Goal: Information Seeking & Learning: Find specific fact

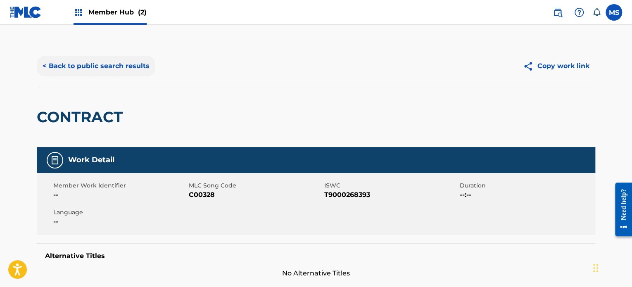
click at [107, 66] on button "< Back to public search results" at bounding box center [96, 66] width 119 height 21
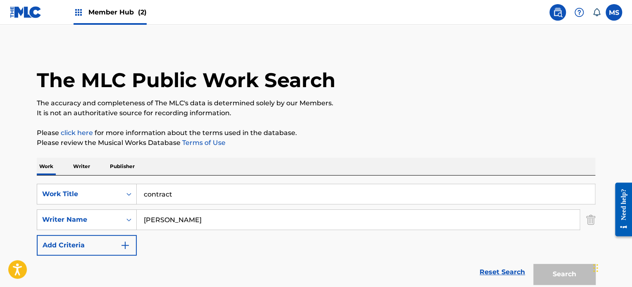
scroll to position [115, 0]
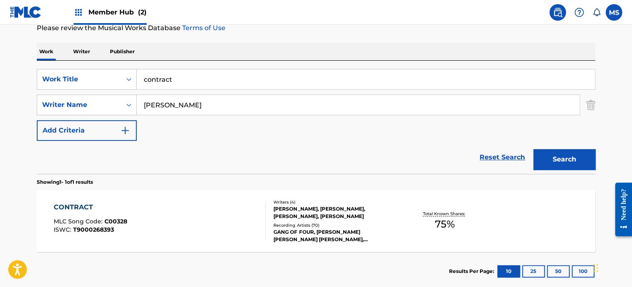
click at [422, 86] on input "contract" at bounding box center [366, 79] width 458 height 20
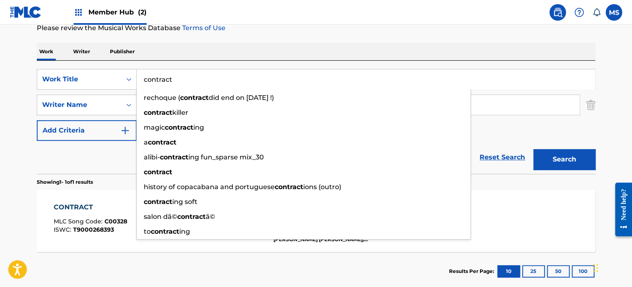
click at [422, 86] on input "contract" at bounding box center [366, 79] width 458 height 20
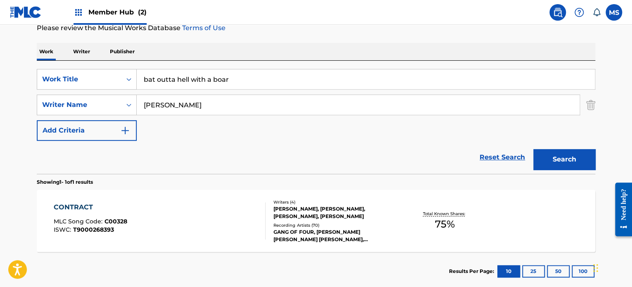
type input "bat outta hell with a boar"
click at [420, 100] on input "[PERSON_NAME]" at bounding box center [358, 105] width 443 height 20
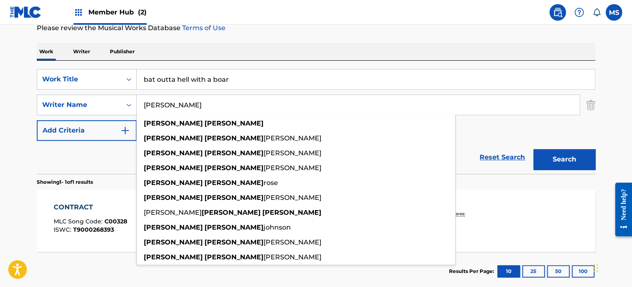
click at [419, 102] on input "[PERSON_NAME]" at bounding box center [358, 105] width 443 height 20
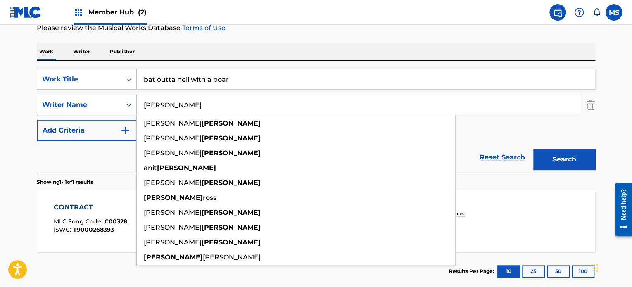
type input "[PERSON_NAME]"
click at [534, 149] on button "Search" at bounding box center [565, 159] width 62 height 21
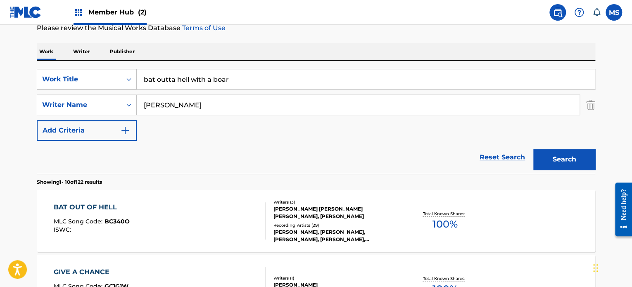
click at [209, 211] on div "BAT OUT OF HELL MLC Song Code : BC340O ISWC :" at bounding box center [160, 221] width 212 height 37
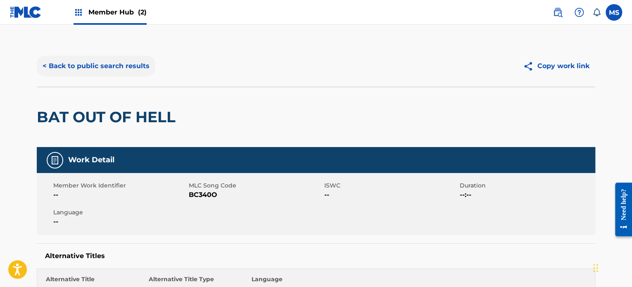
click at [134, 59] on button "< Back to public search results" at bounding box center [96, 66] width 119 height 21
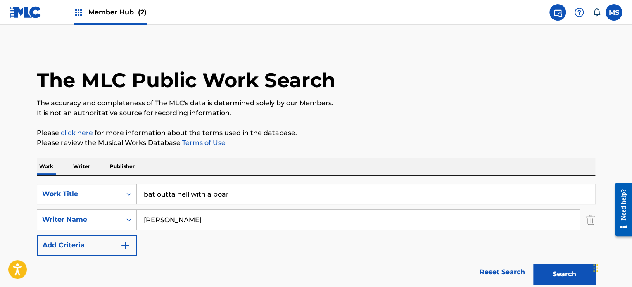
scroll to position [115, 0]
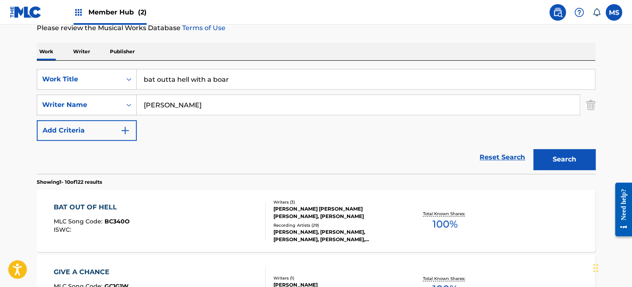
click at [303, 78] on input "bat outta hell with a boar" at bounding box center [366, 79] width 458 height 20
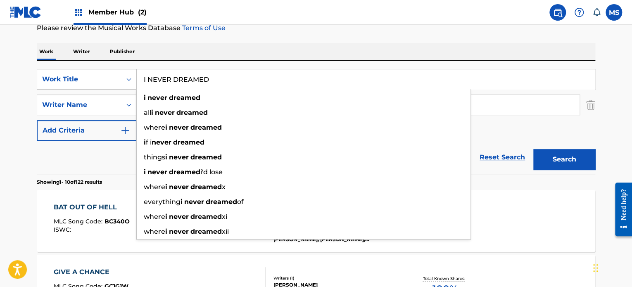
type input "I NEVER DREAMED"
click at [311, 58] on div "Work Writer Publisher" at bounding box center [316, 51] width 559 height 17
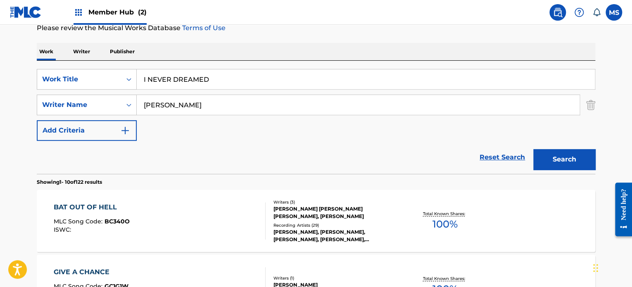
click at [299, 110] on input "[PERSON_NAME]" at bounding box center [358, 105] width 443 height 20
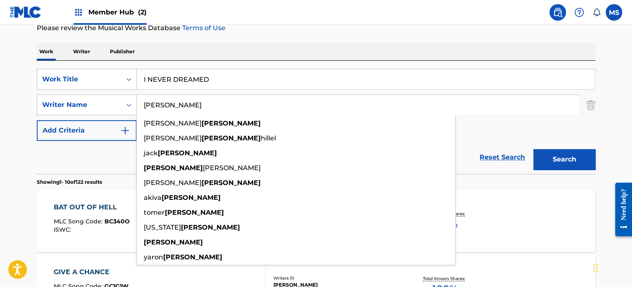
click at [298, 110] on input "[PERSON_NAME]" at bounding box center [358, 105] width 443 height 20
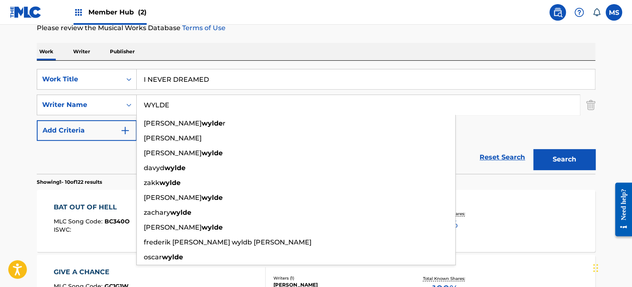
type input "WYLDE"
click at [534, 149] on button "Search" at bounding box center [565, 159] width 62 height 21
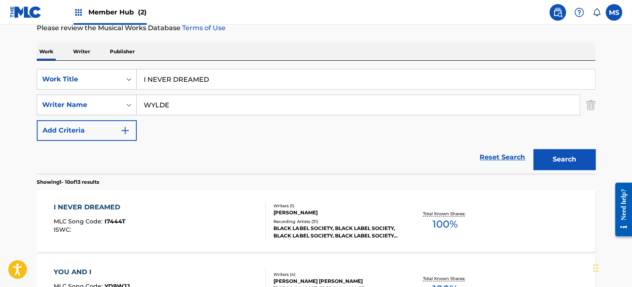
click at [203, 211] on div "I NEVER DREAMED MLC Song Code : I7444T ISWC :" at bounding box center [160, 221] width 212 height 37
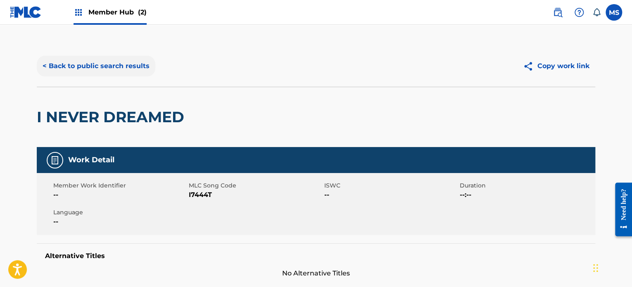
click at [94, 59] on button "< Back to public search results" at bounding box center [96, 66] width 119 height 21
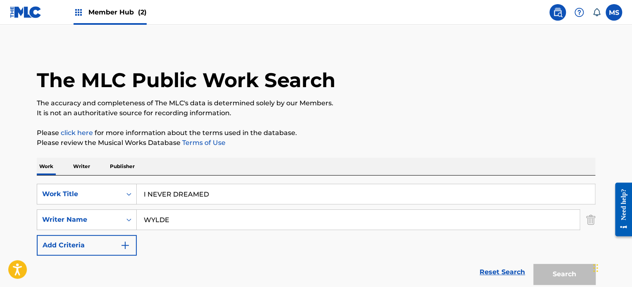
scroll to position [115, 0]
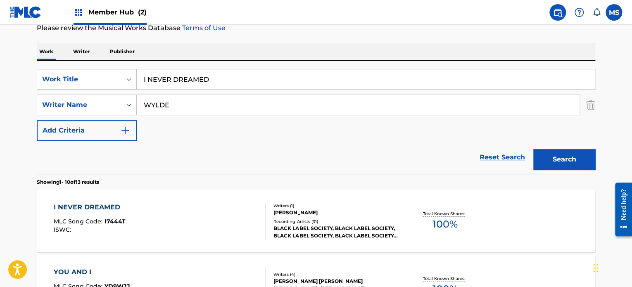
click at [273, 81] on input "I NEVER DREAMED" at bounding box center [366, 79] width 458 height 20
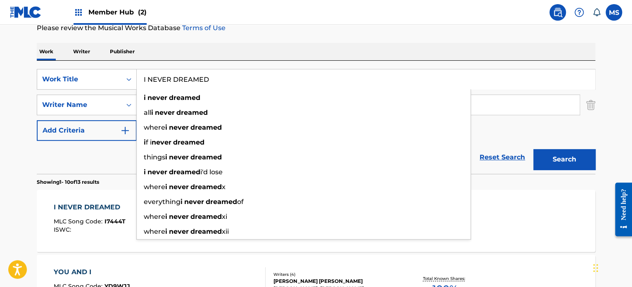
click at [273, 81] on input "I NEVER DREAMED" at bounding box center [366, 79] width 458 height 20
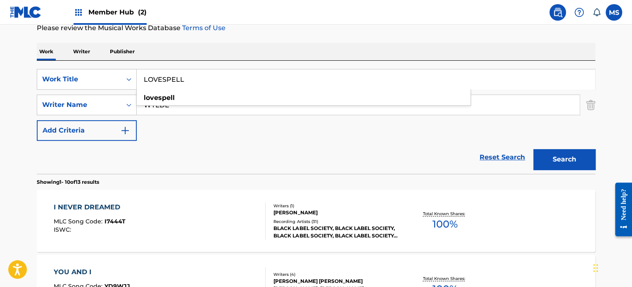
type input "LOVESPELL"
click at [291, 46] on div "Work Writer Publisher" at bounding box center [316, 51] width 559 height 17
click at [260, 114] on input "WYLDE" at bounding box center [358, 105] width 443 height 20
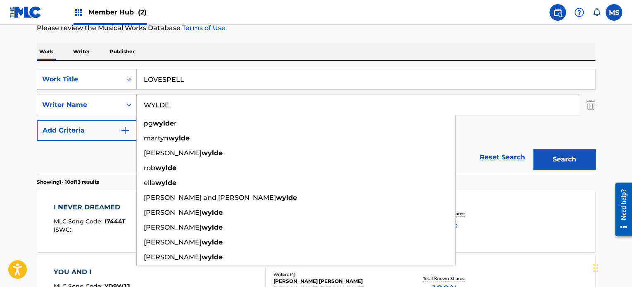
click at [260, 114] on input "WYLDE" at bounding box center [358, 105] width 443 height 20
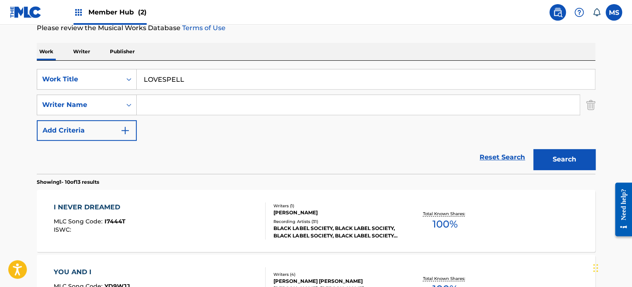
drag, startPoint x: 277, startPoint y: 39, endPoint x: 442, endPoint y: 96, distance: 175.2
click at [560, 155] on button "Search" at bounding box center [565, 159] width 62 height 21
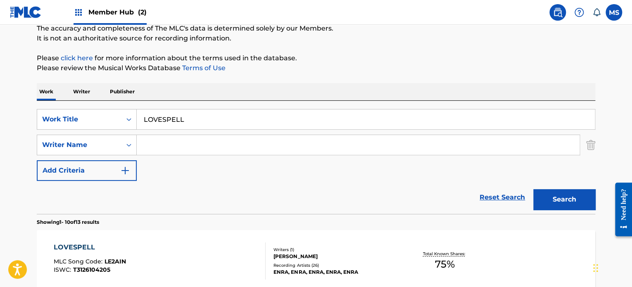
scroll to position [0, 0]
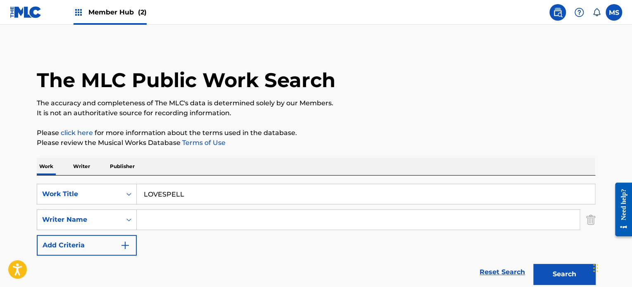
click at [341, 193] on input "LOVESPELL" at bounding box center [366, 194] width 458 height 20
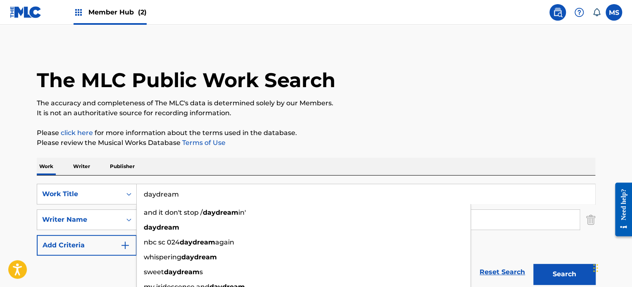
type input "daydream"
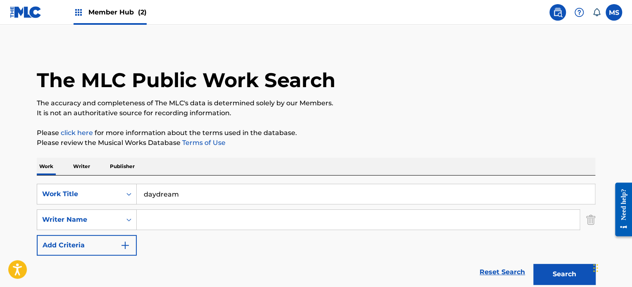
click at [313, 219] on input "Search Form" at bounding box center [358, 220] width 443 height 20
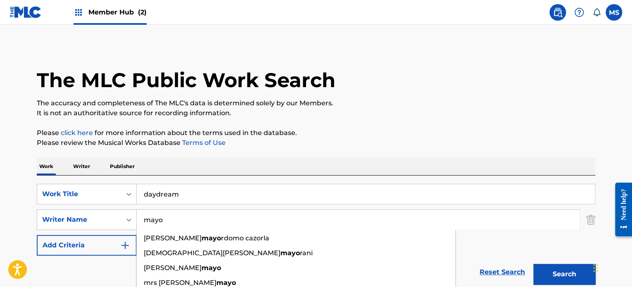
type input "mayo"
click at [534, 264] on button "Search" at bounding box center [565, 274] width 62 height 21
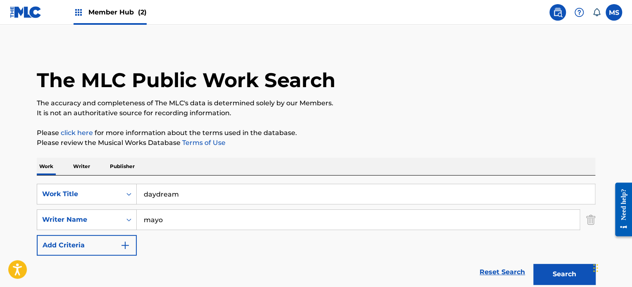
scroll to position [124, 0]
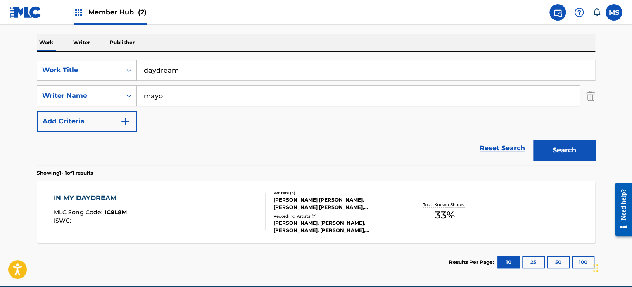
click at [242, 226] on div "IN MY DAYDREAM MLC Song Code : IC9L8M ISWC :" at bounding box center [160, 211] width 212 height 37
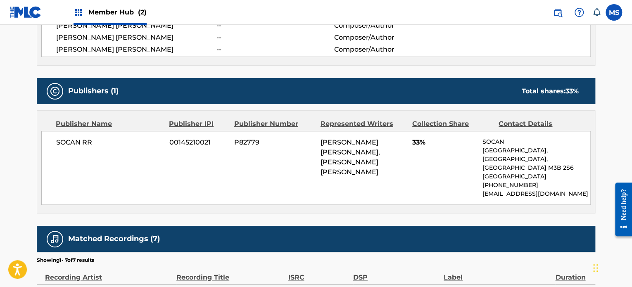
scroll to position [289, 0]
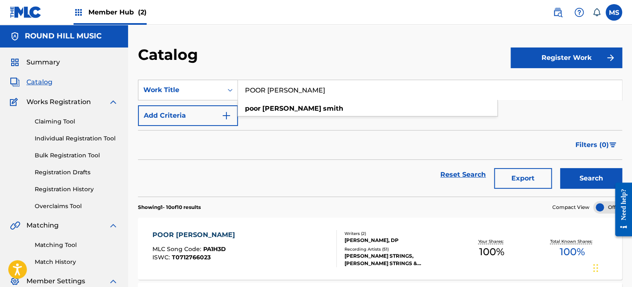
click at [330, 95] on input "POOR ELLEN SMITH" at bounding box center [430, 90] width 384 height 20
type input "LOVESPELL"
click at [560, 168] on button "Search" at bounding box center [591, 178] width 62 height 21
